Goal: Task Accomplishment & Management: Manage account settings

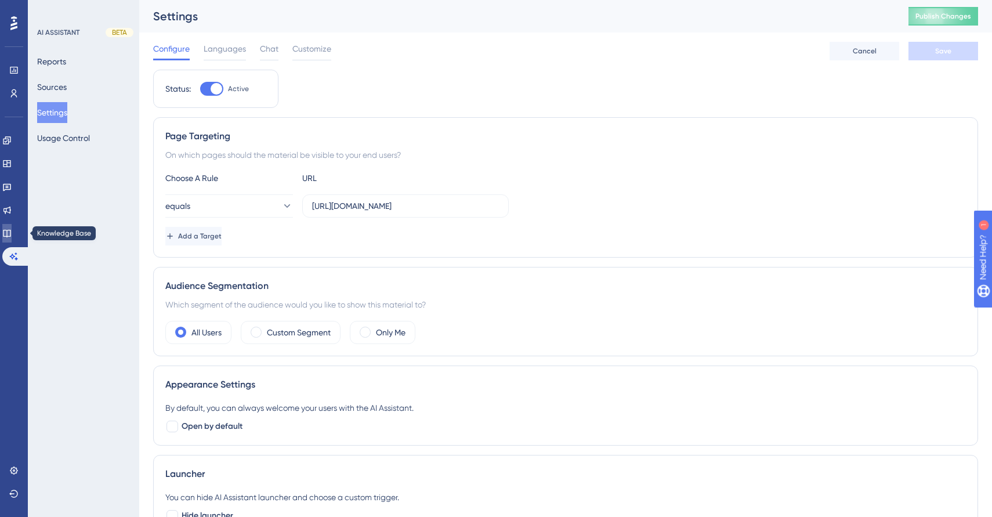
click at [12, 233] on icon at bounding box center [6, 233] width 9 height 9
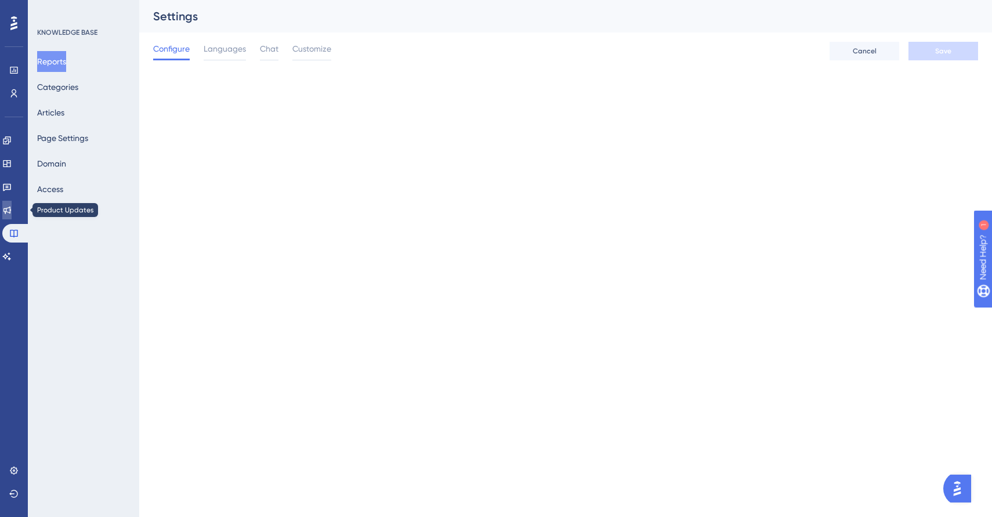
click at [12, 211] on icon at bounding box center [6, 209] width 9 height 9
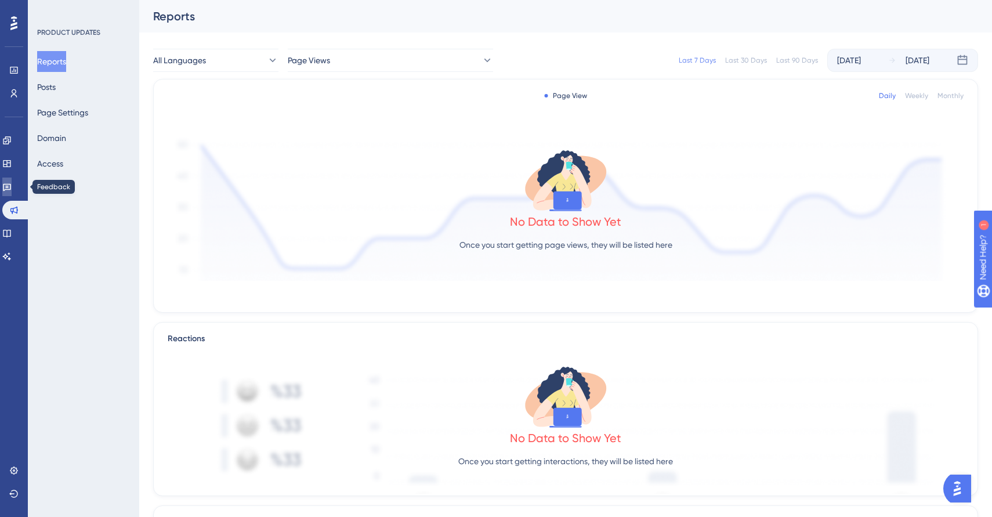
click at [12, 183] on icon at bounding box center [6, 186] width 9 height 9
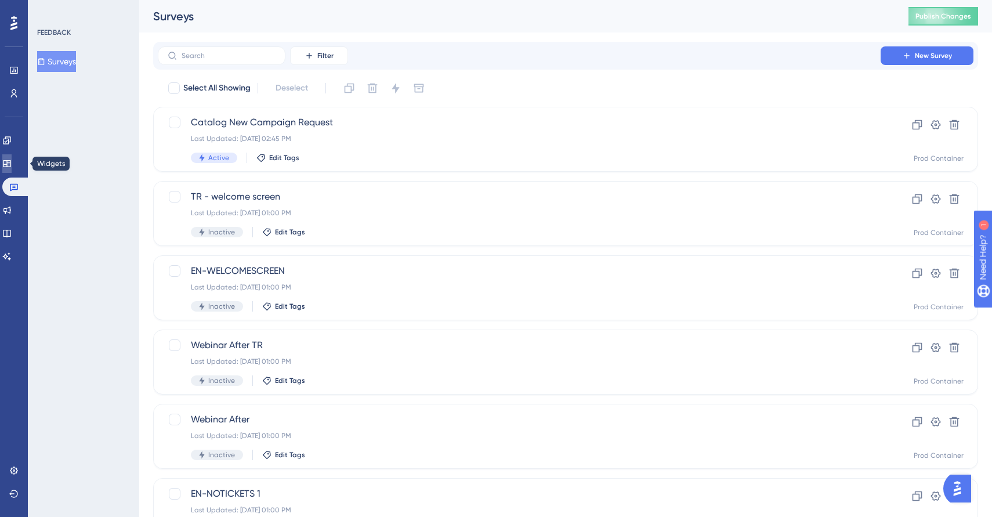
click at [12, 163] on icon at bounding box center [6, 163] width 9 height 9
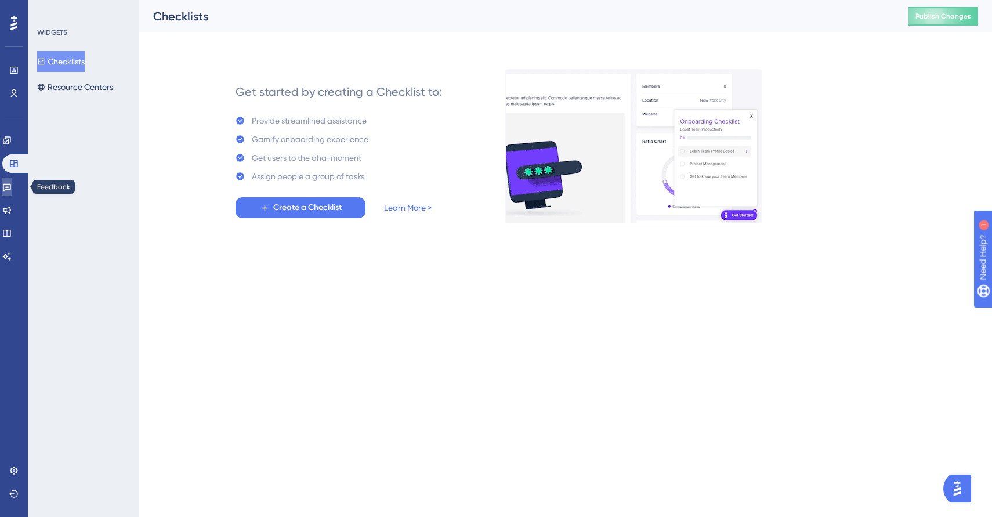
click at [12, 183] on icon at bounding box center [6, 186] width 9 height 9
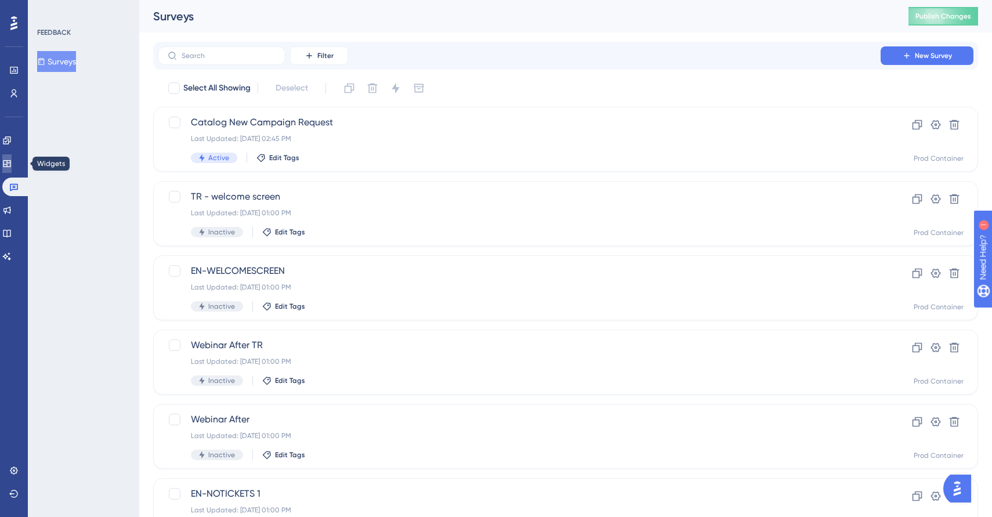
click at [12, 161] on icon at bounding box center [6, 163] width 9 height 9
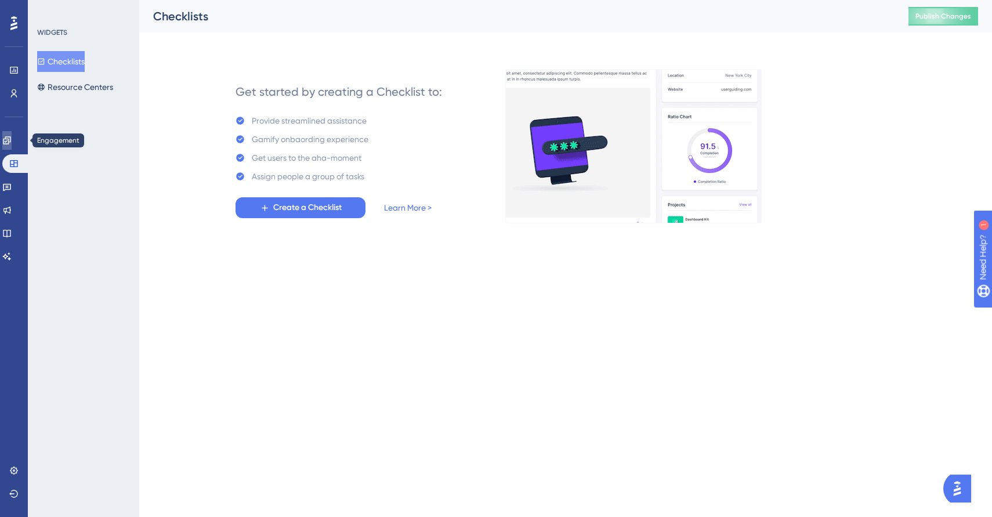
click at [12, 143] on icon at bounding box center [6, 140] width 9 height 9
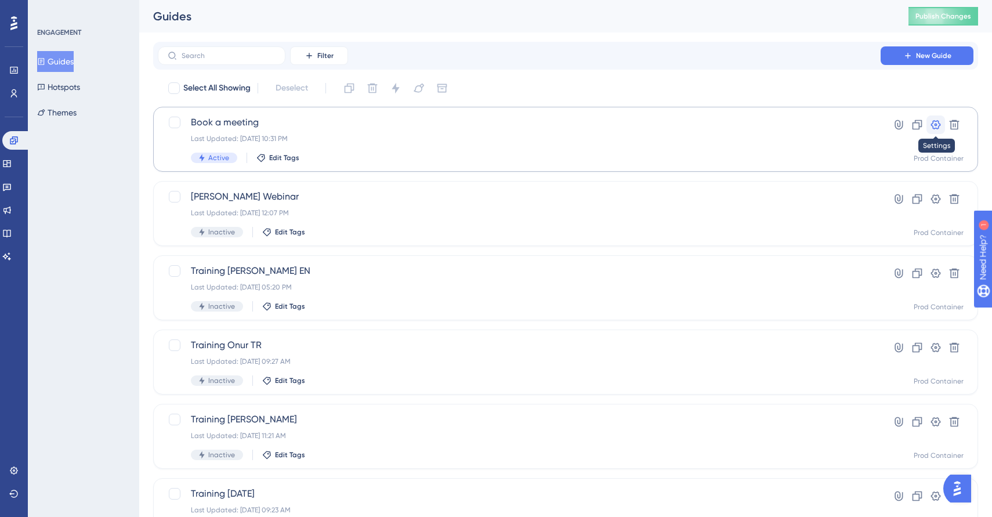
click at [934, 123] on icon at bounding box center [936, 125] width 12 height 12
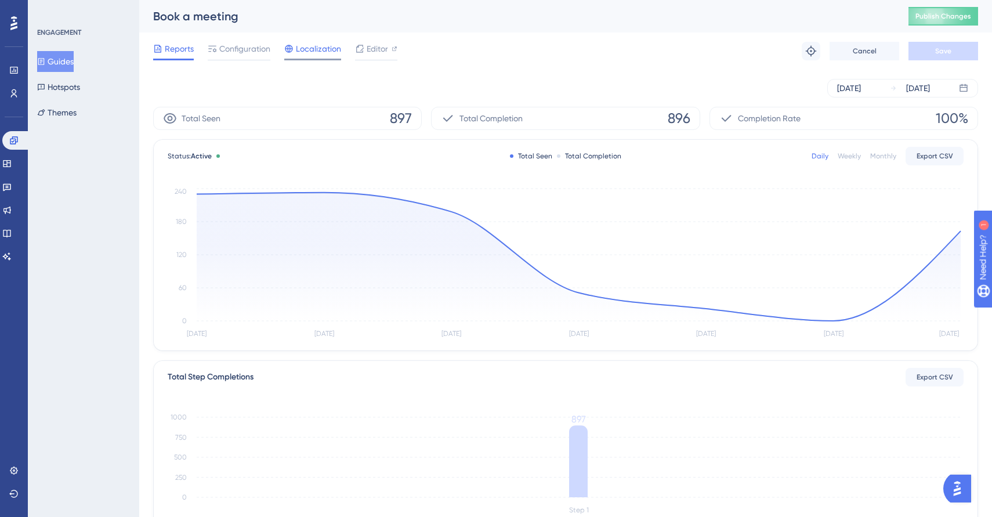
click at [325, 49] on span "Localization" at bounding box center [318, 49] width 45 height 14
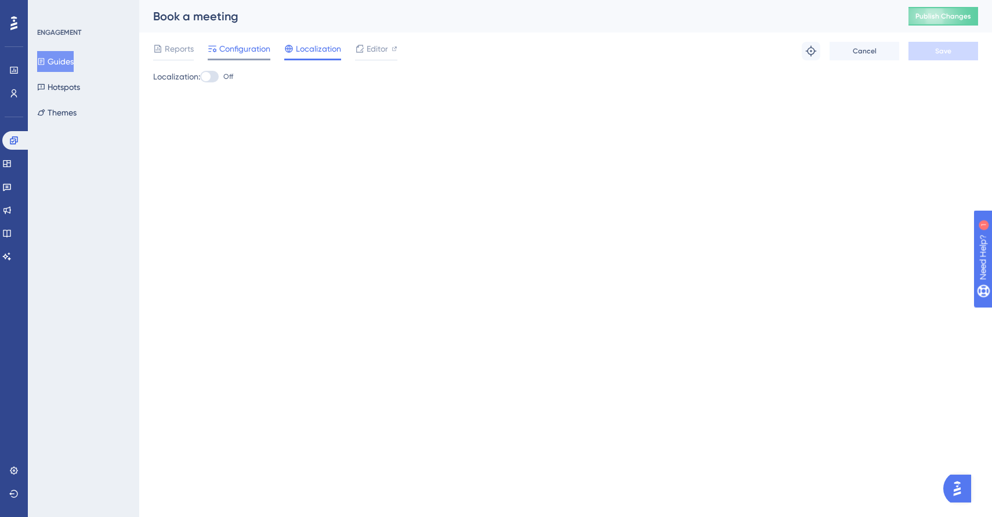
click at [238, 49] on span "Configuration" at bounding box center [244, 49] width 51 height 14
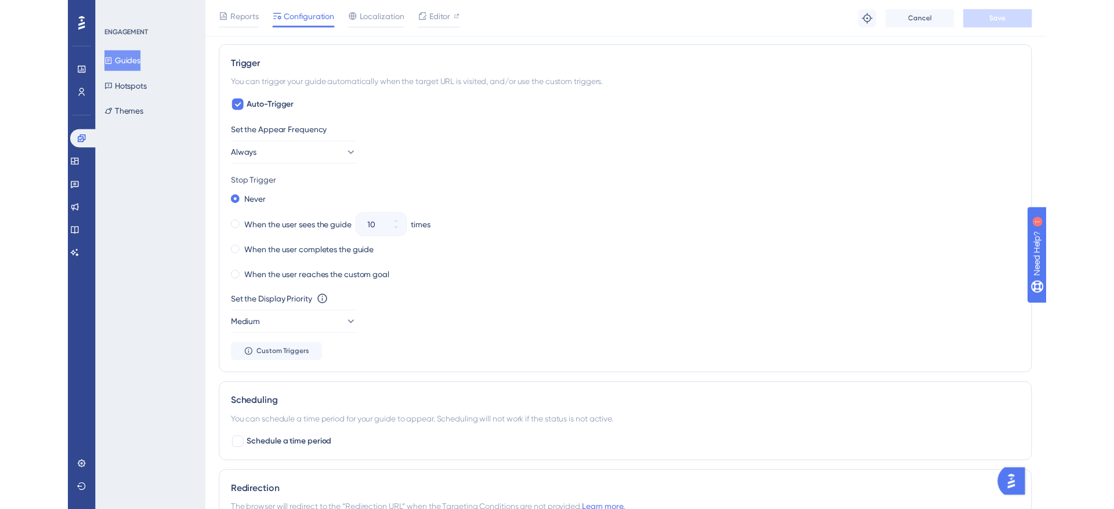
scroll to position [540, 0]
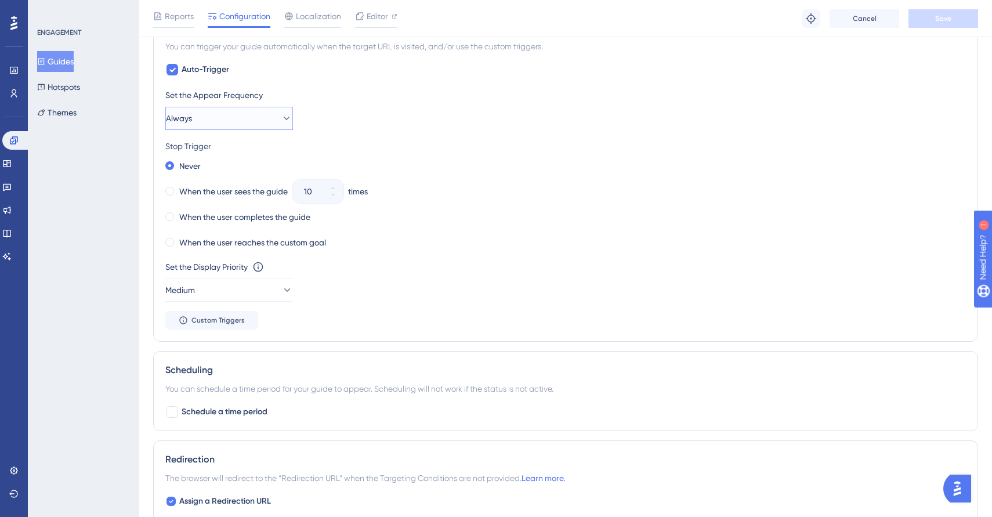
click at [237, 107] on button "Always" at bounding box center [229, 118] width 128 height 23
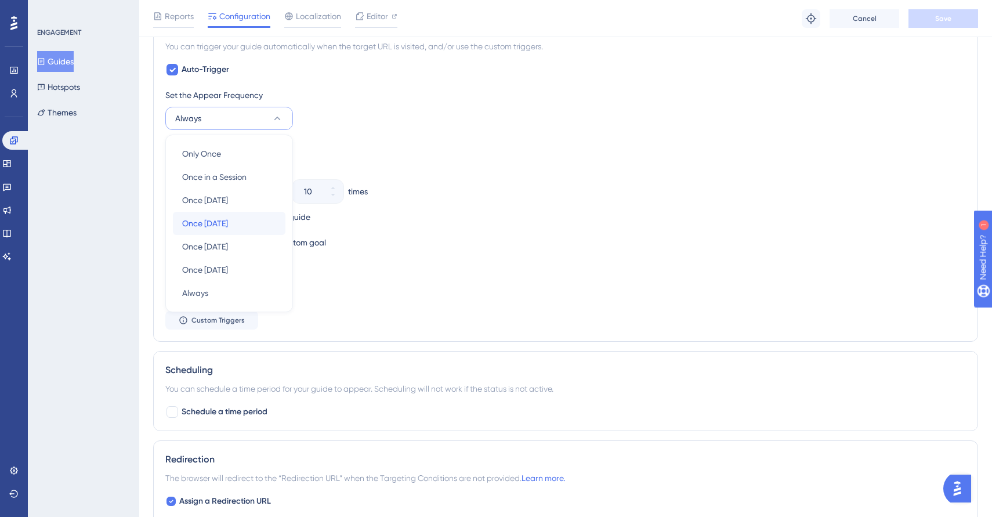
click at [231, 215] on div "Once [DATE] Once [DATE]" at bounding box center [229, 223] width 94 height 23
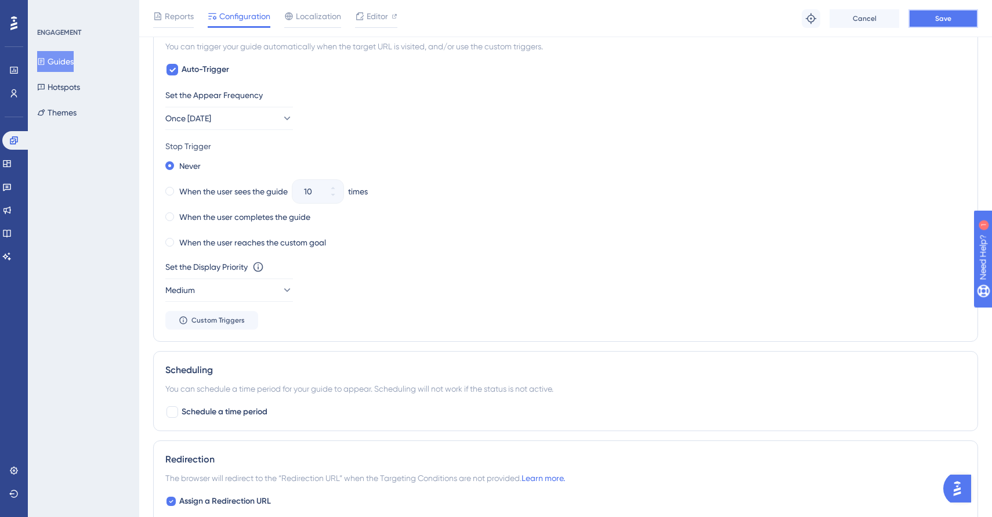
click at [931, 17] on button "Save" at bounding box center [944, 18] width 70 height 19
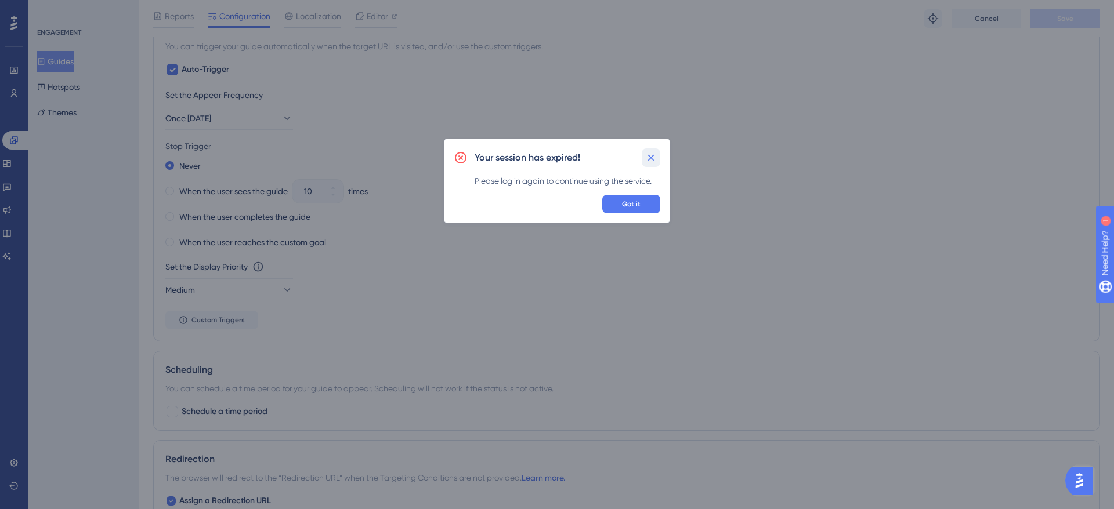
click at [649, 165] on button at bounding box center [651, 158] width 19 height 19
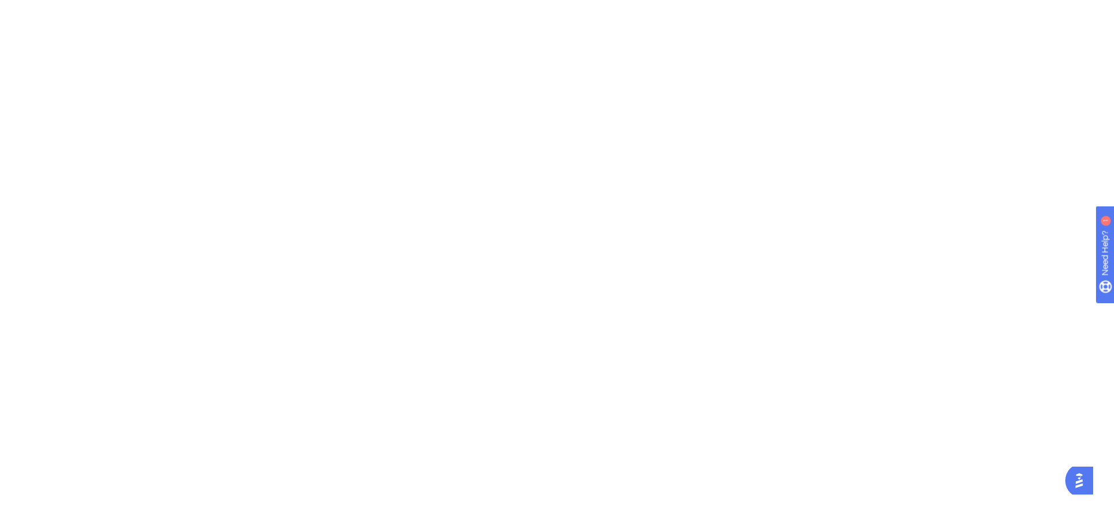
scroll to position [0, 0]
